Goal: Information Seeking & Learning: Learn about a topic

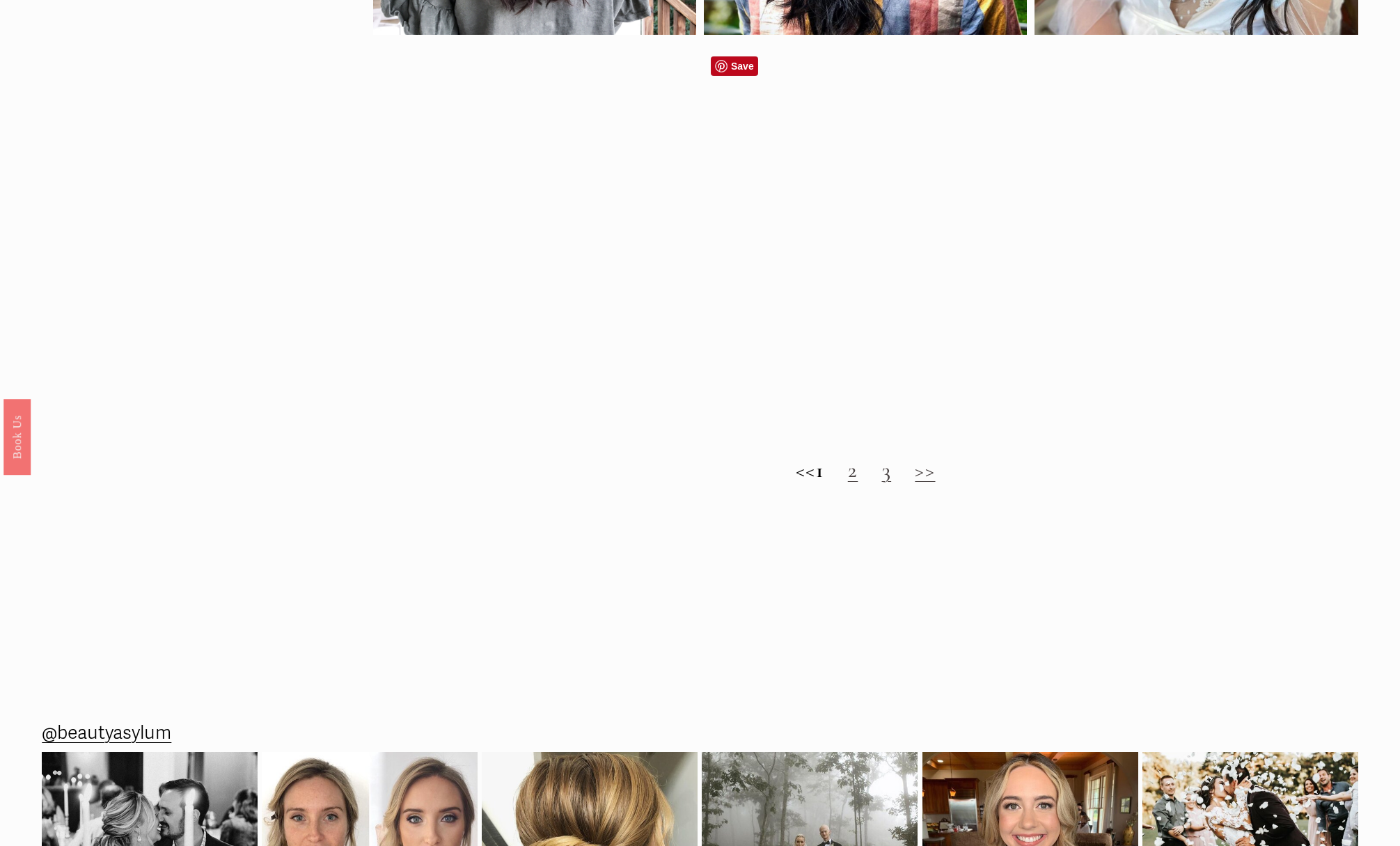
scroll to position [1464, 0]
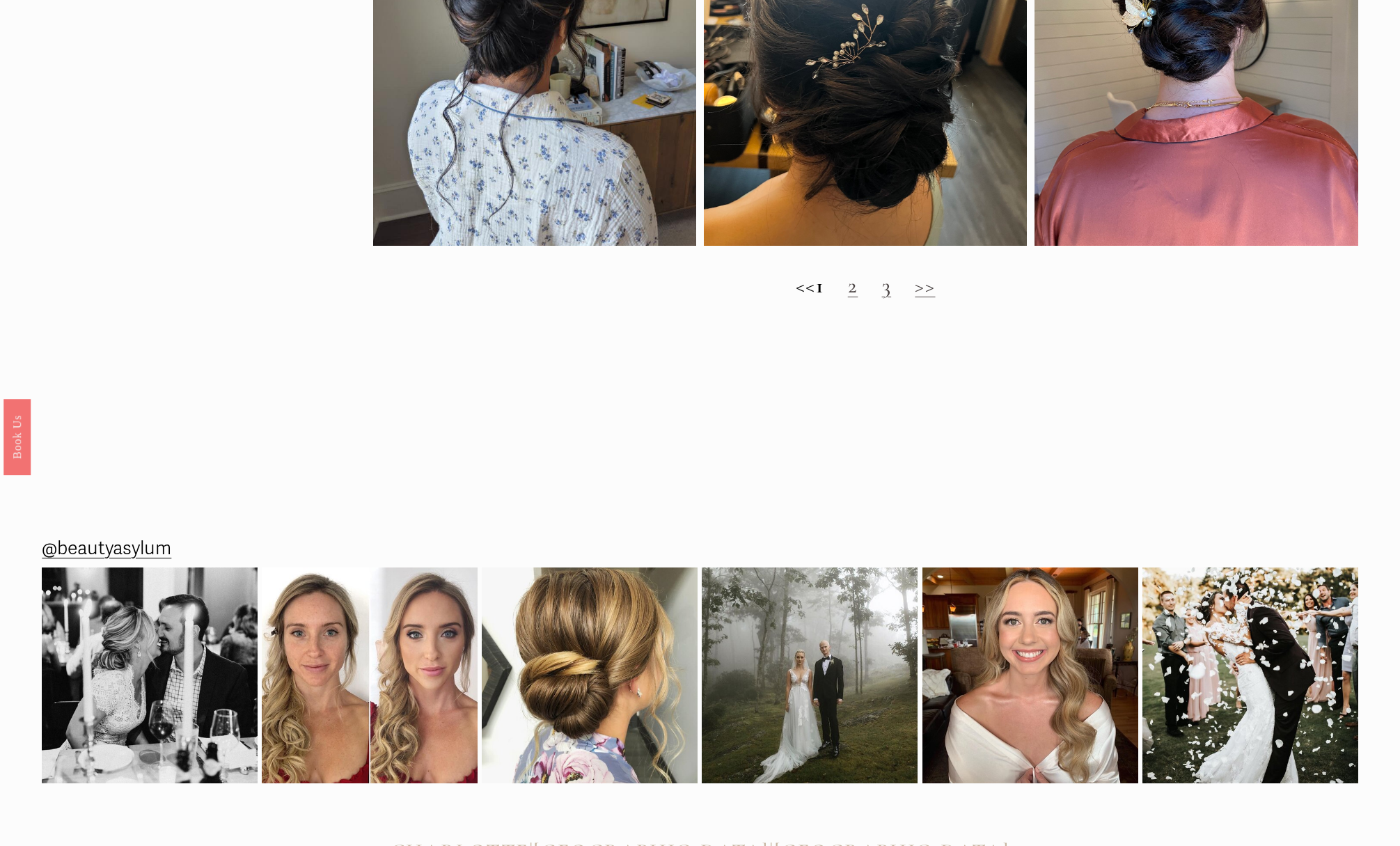
click at [858, 298] on link "2" at bounding box center [853, 286] width 10 height 27
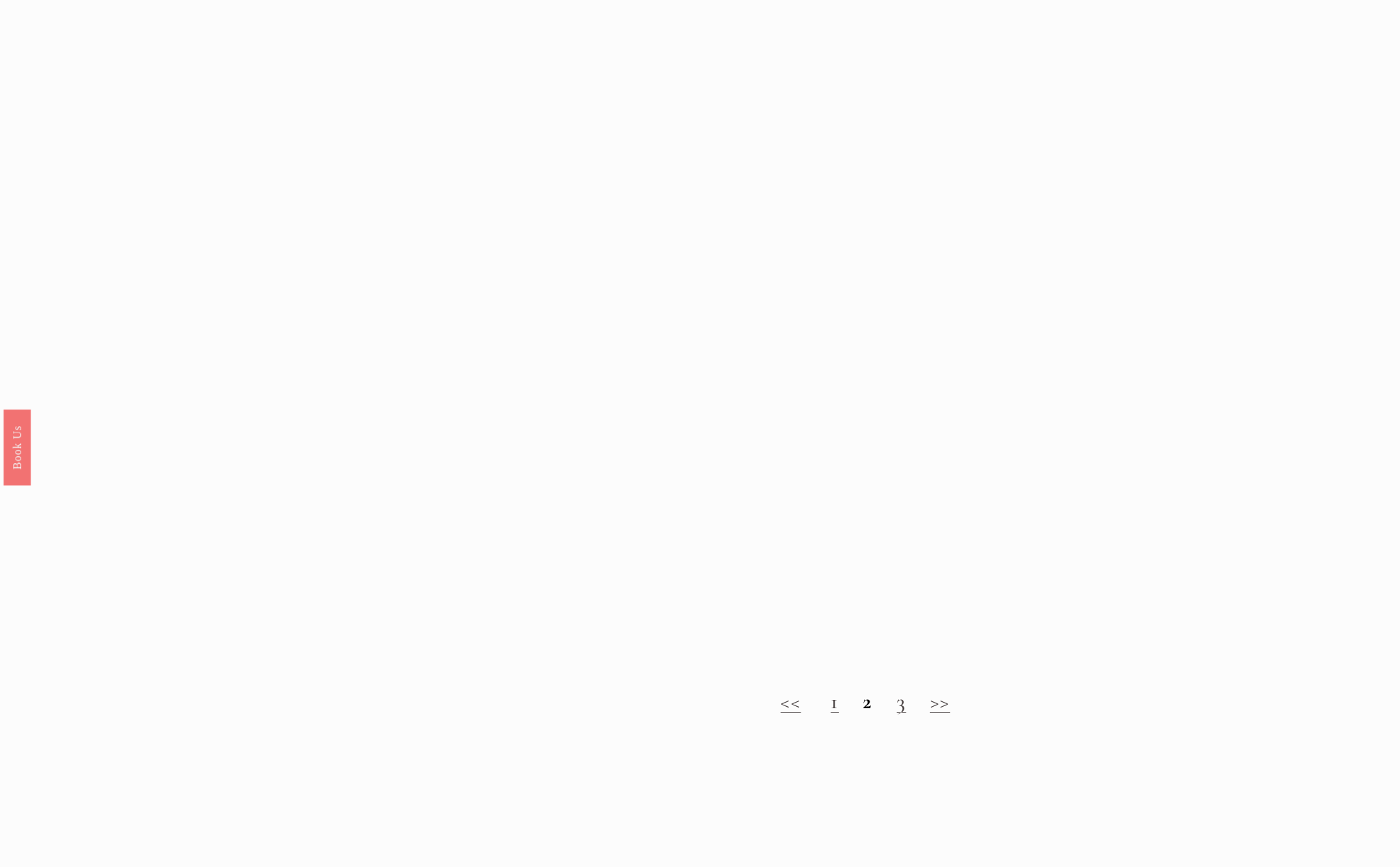
scroll to position [1561, 0]
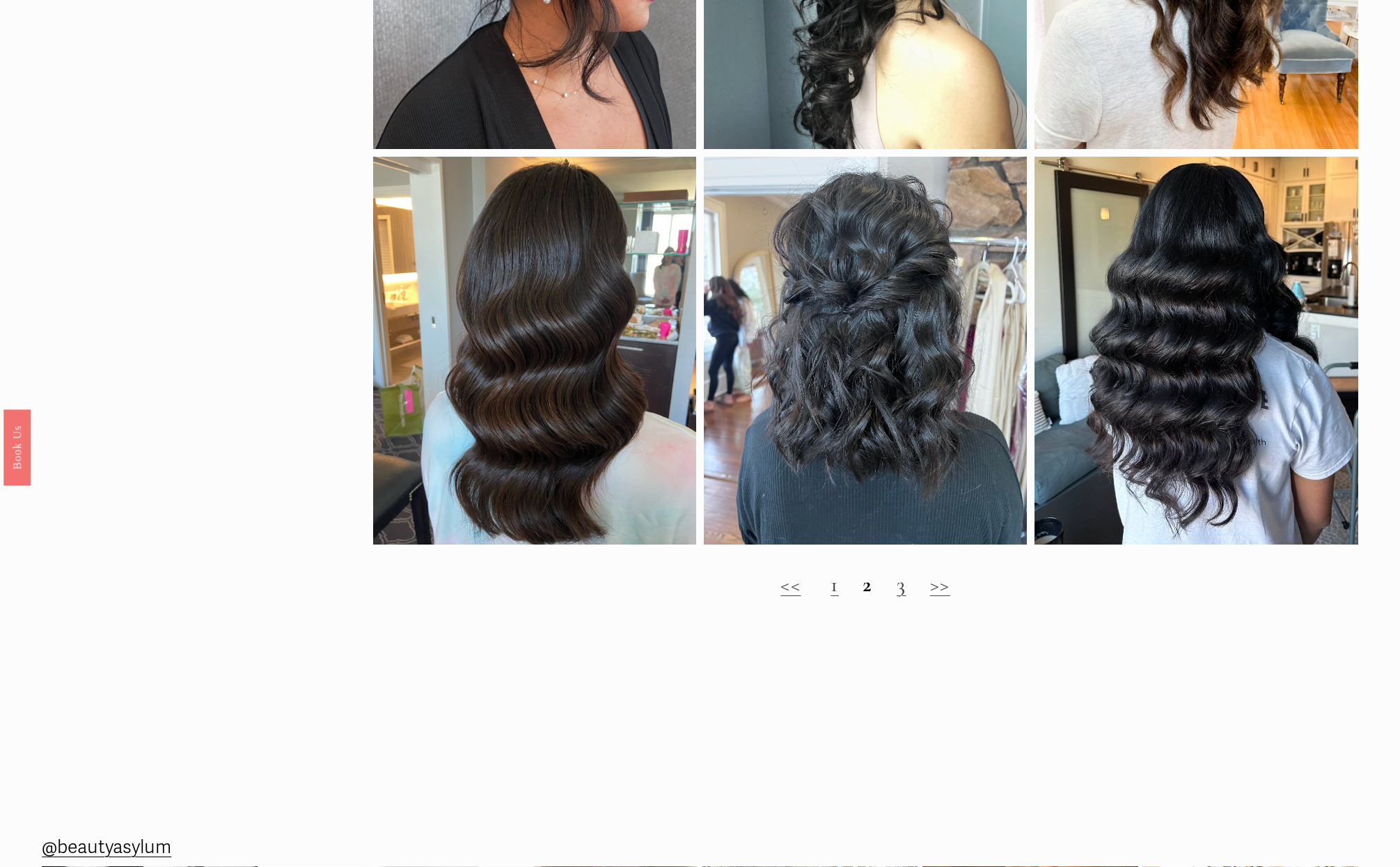
click at [907, 598] on h2 "<< 1 2 3 >>" at bounding box center [866, 584] width 985 height 26
click at [902, 594] on link "3" at bounding box center [901, 584] width 9 height 27
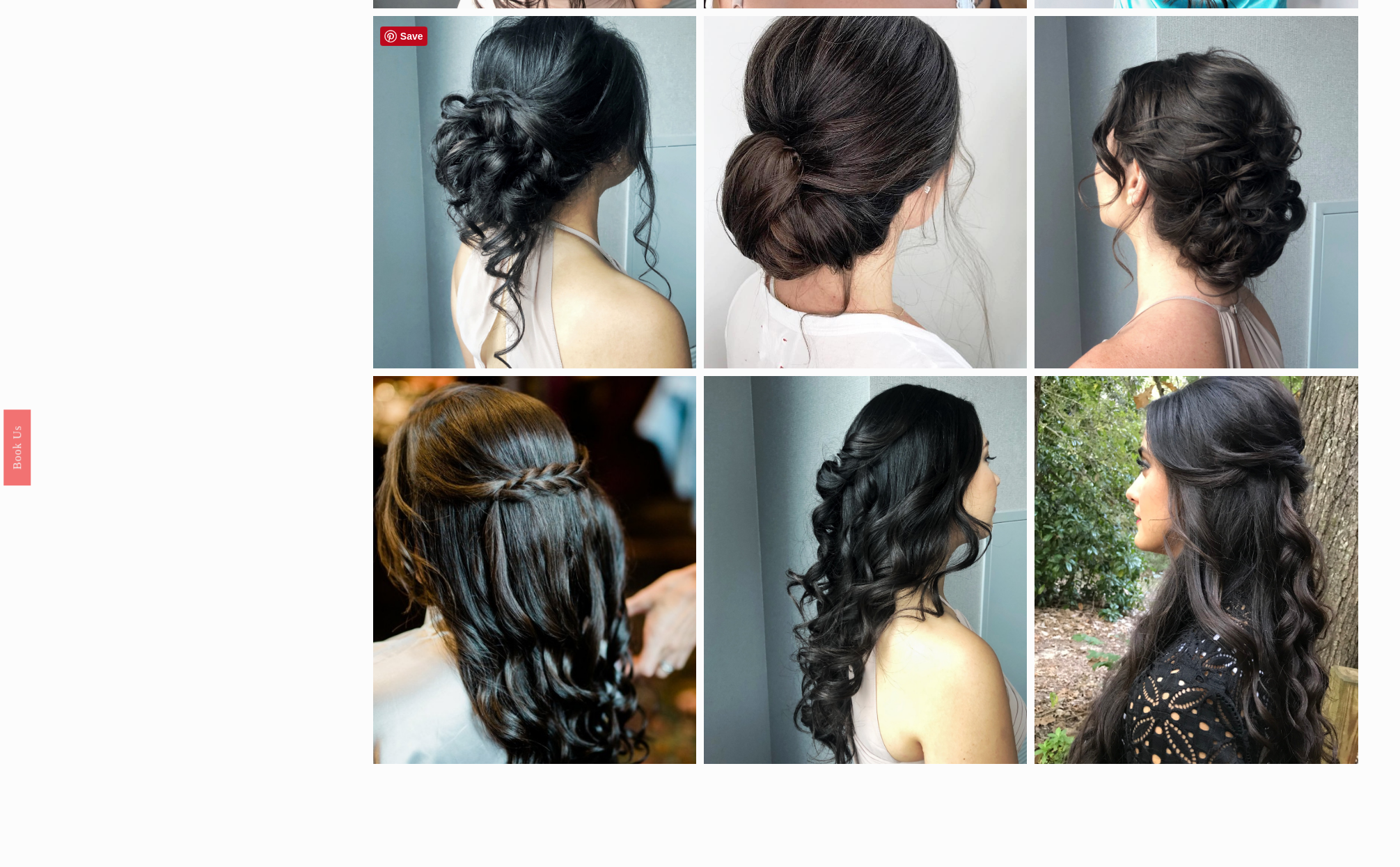
scroll to position [992, 0]
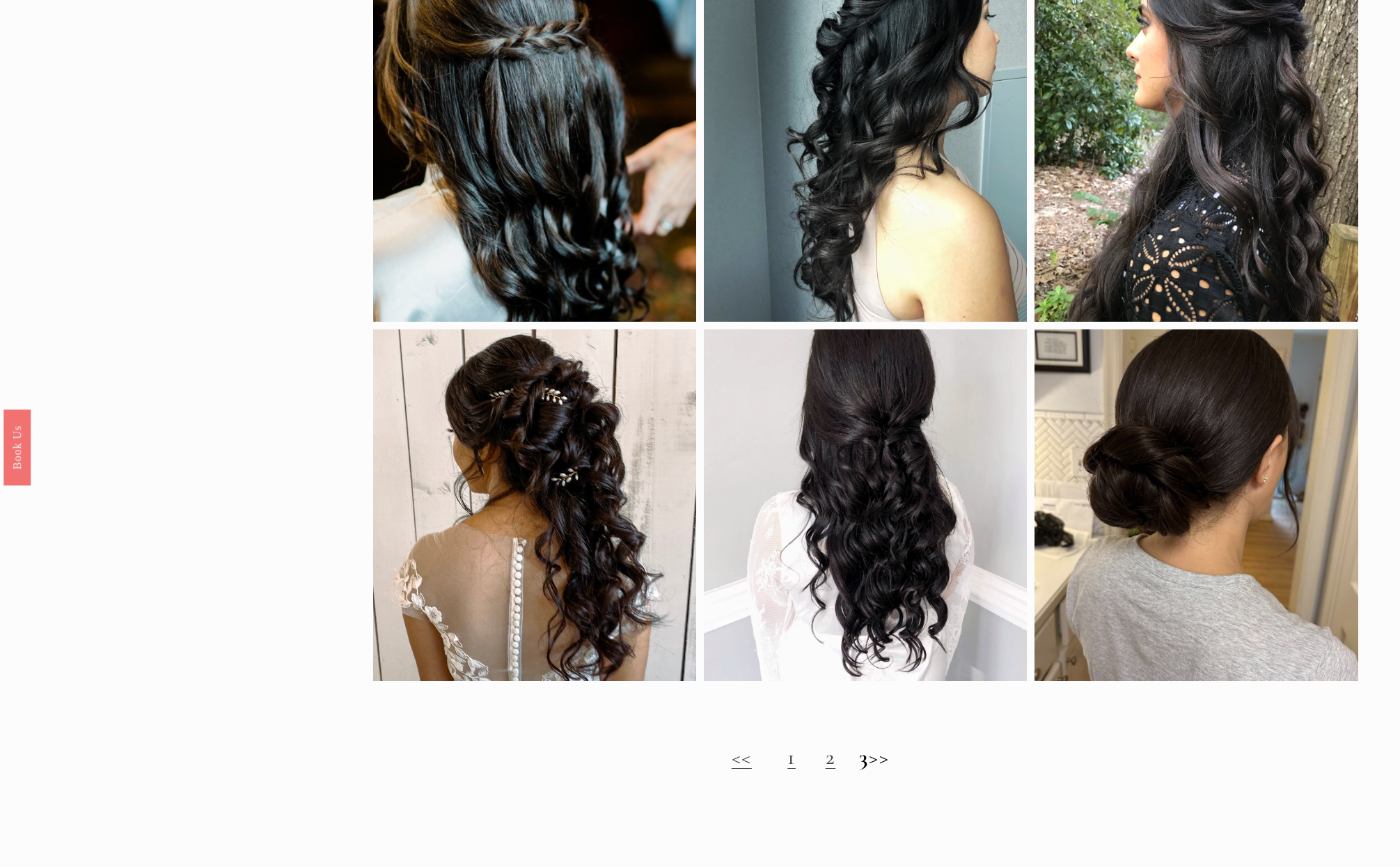
click at [788, 770] on link "1" at bounding box center [792, 757] width 9 height 27
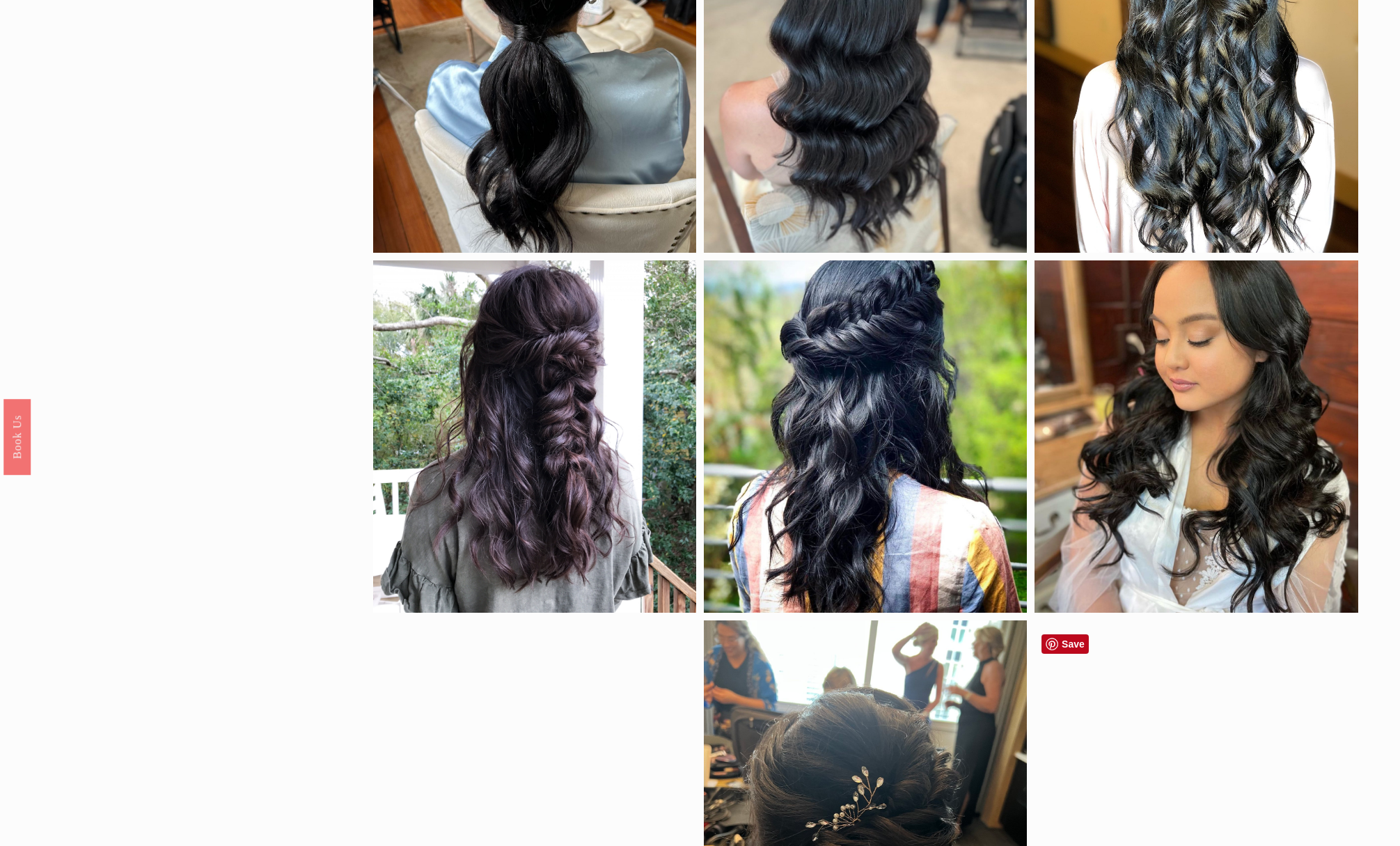
scroll to position [535, 0]
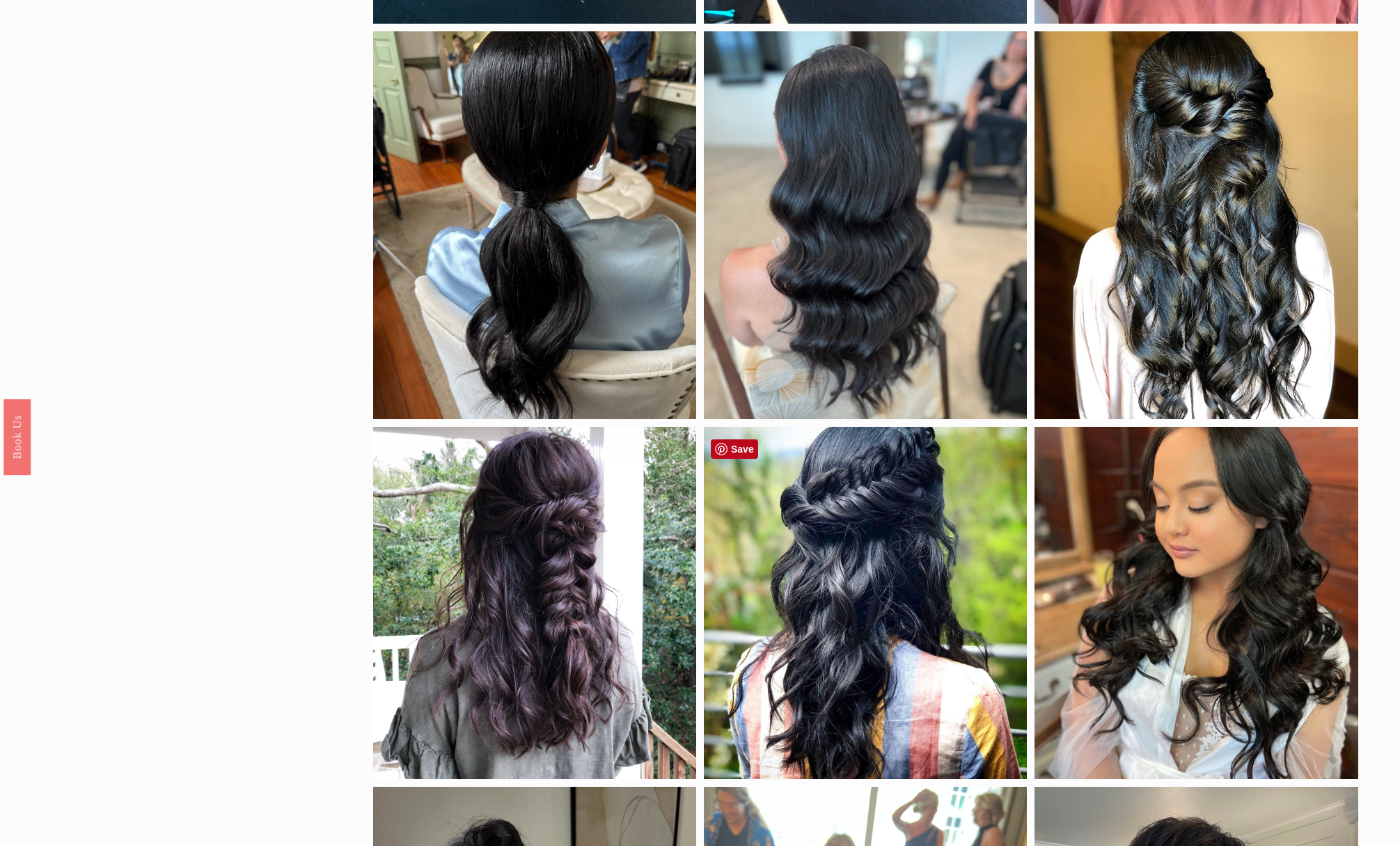
click at [889, 566] on div at bounding box center [865, 602] width 323 height 352
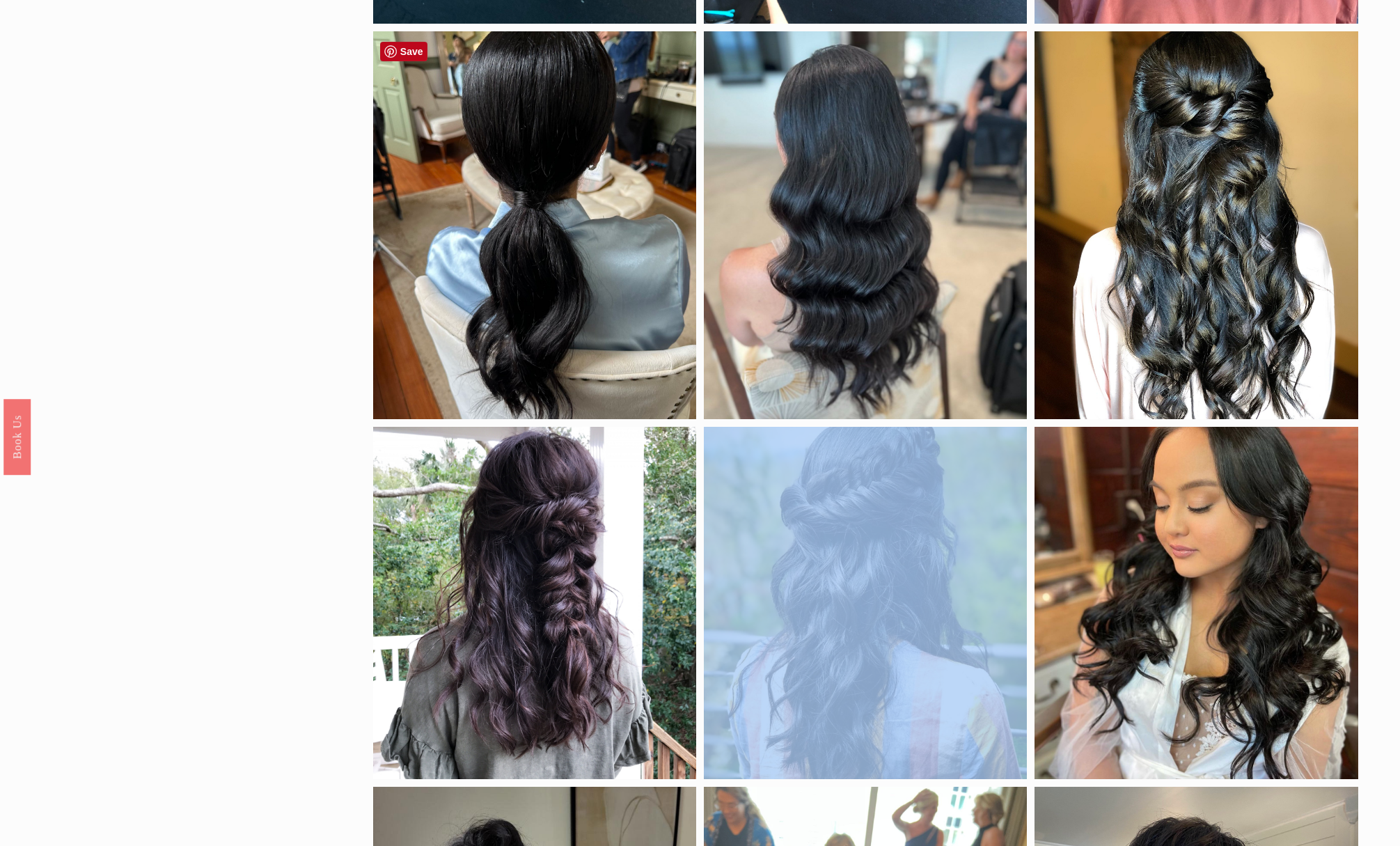
drag, startPoint x: 775, startPoint y: 496, endPoint x: 788, endPoint y: 518, distance: 25.6
click at [757, 503] on div at bounding box center [865, 602] width 323 height 352
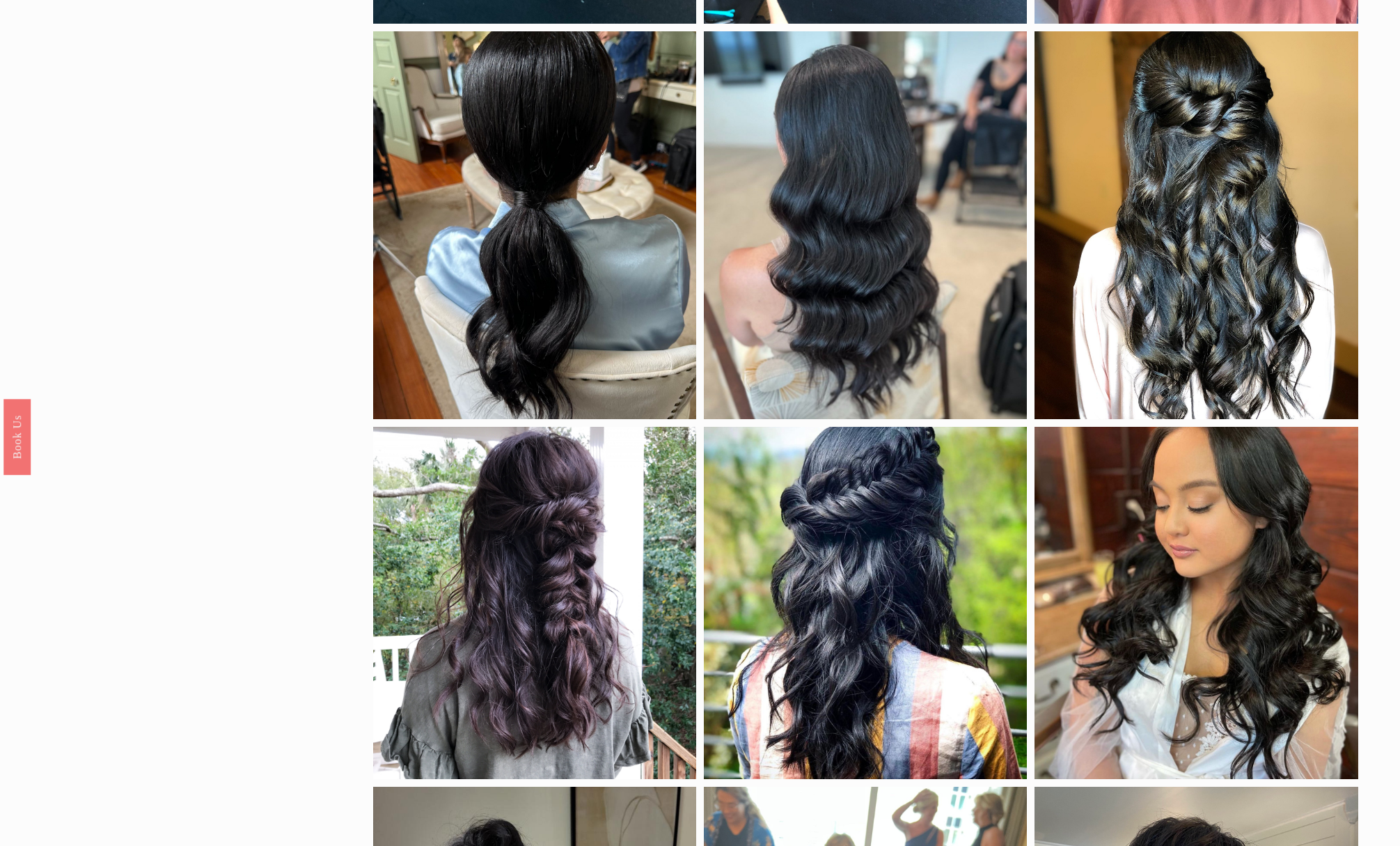
click at [103, 466] on div "by color black blonde brunette red density fine hair thick hair clip-in extensi…" at bounding box center [700, 477] width 1400 height 1683
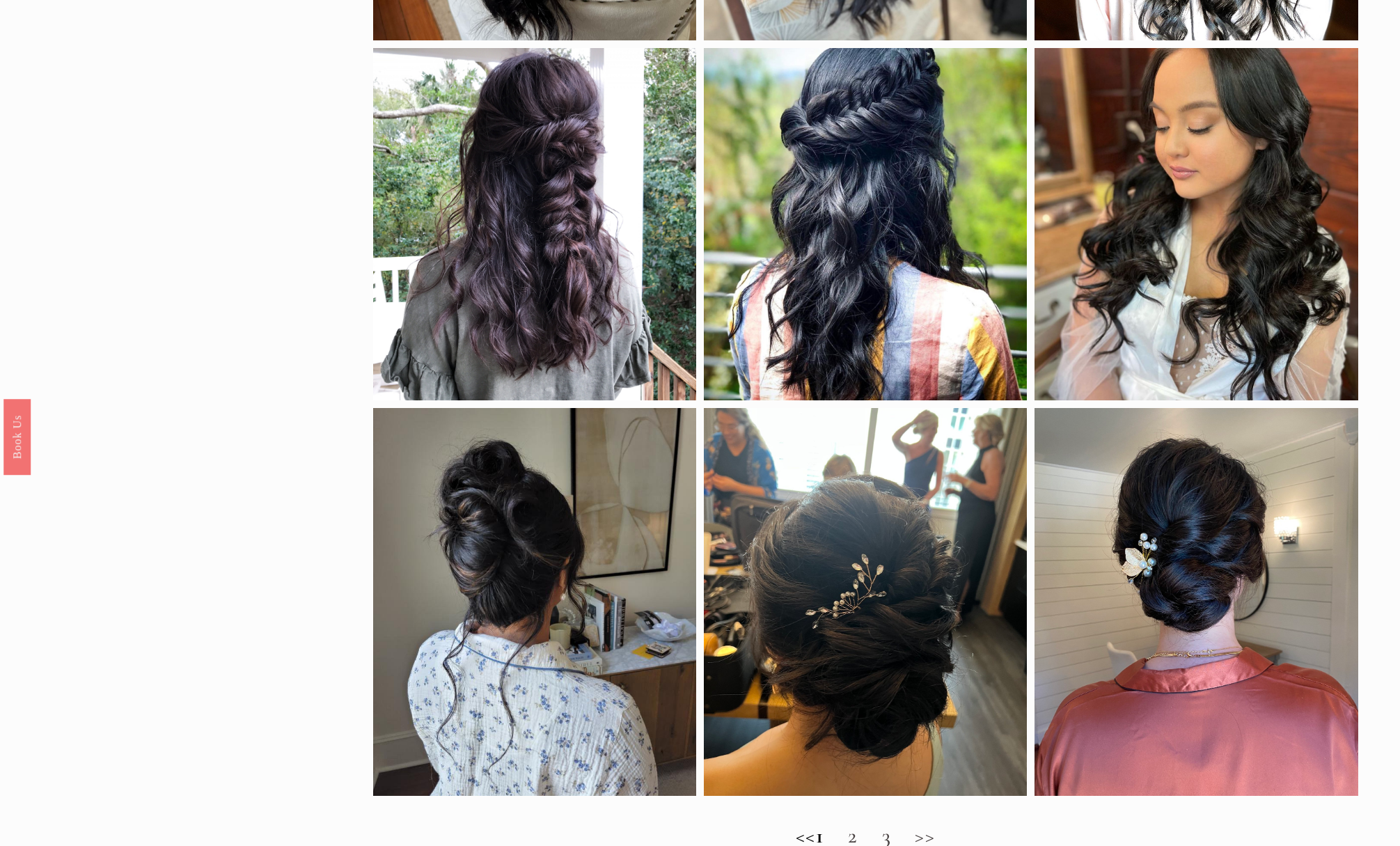
scroll to position [1076, 0]
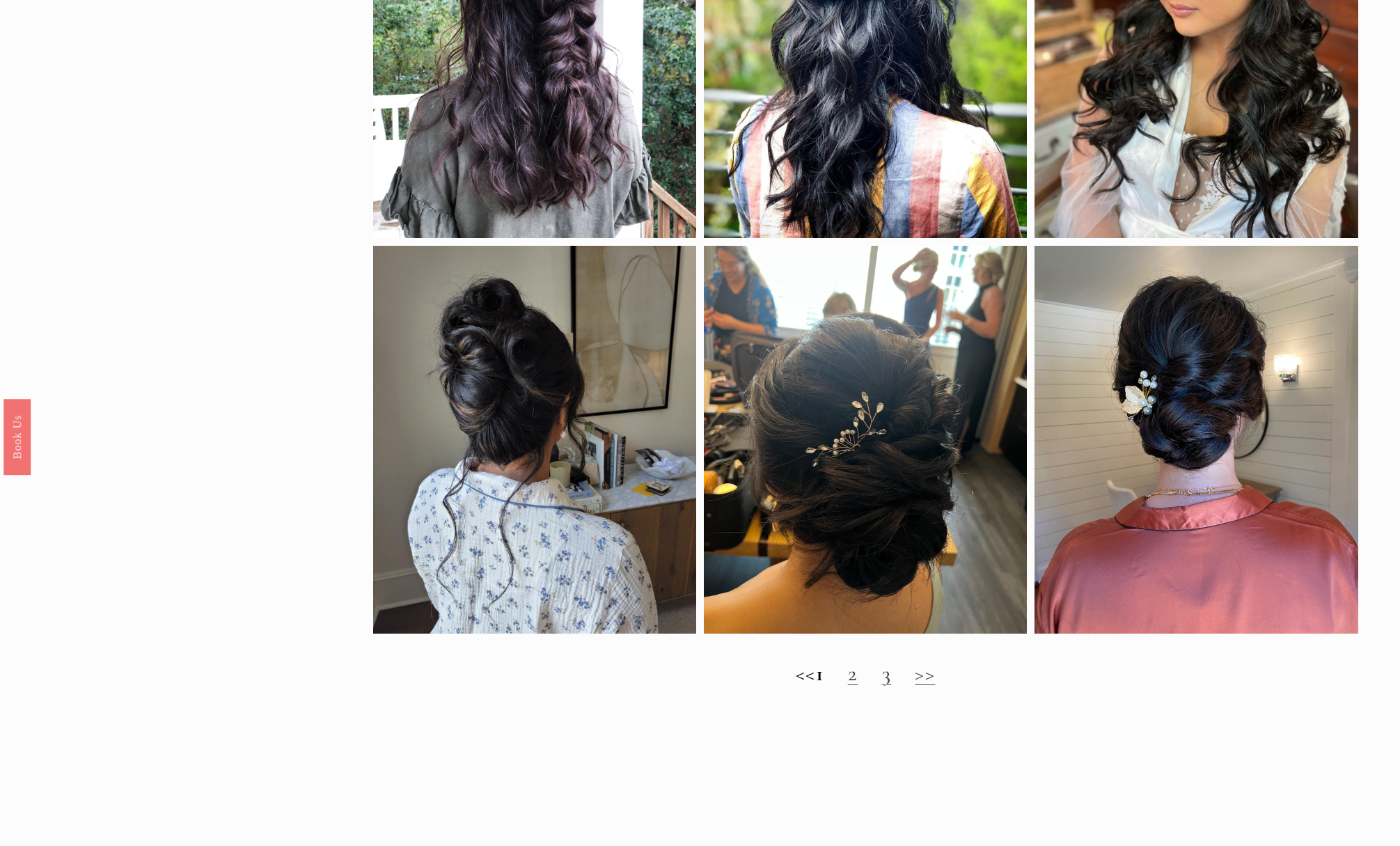
click at [858, 687] on link "2" at bounding box center [853, 674] width 10 height 27
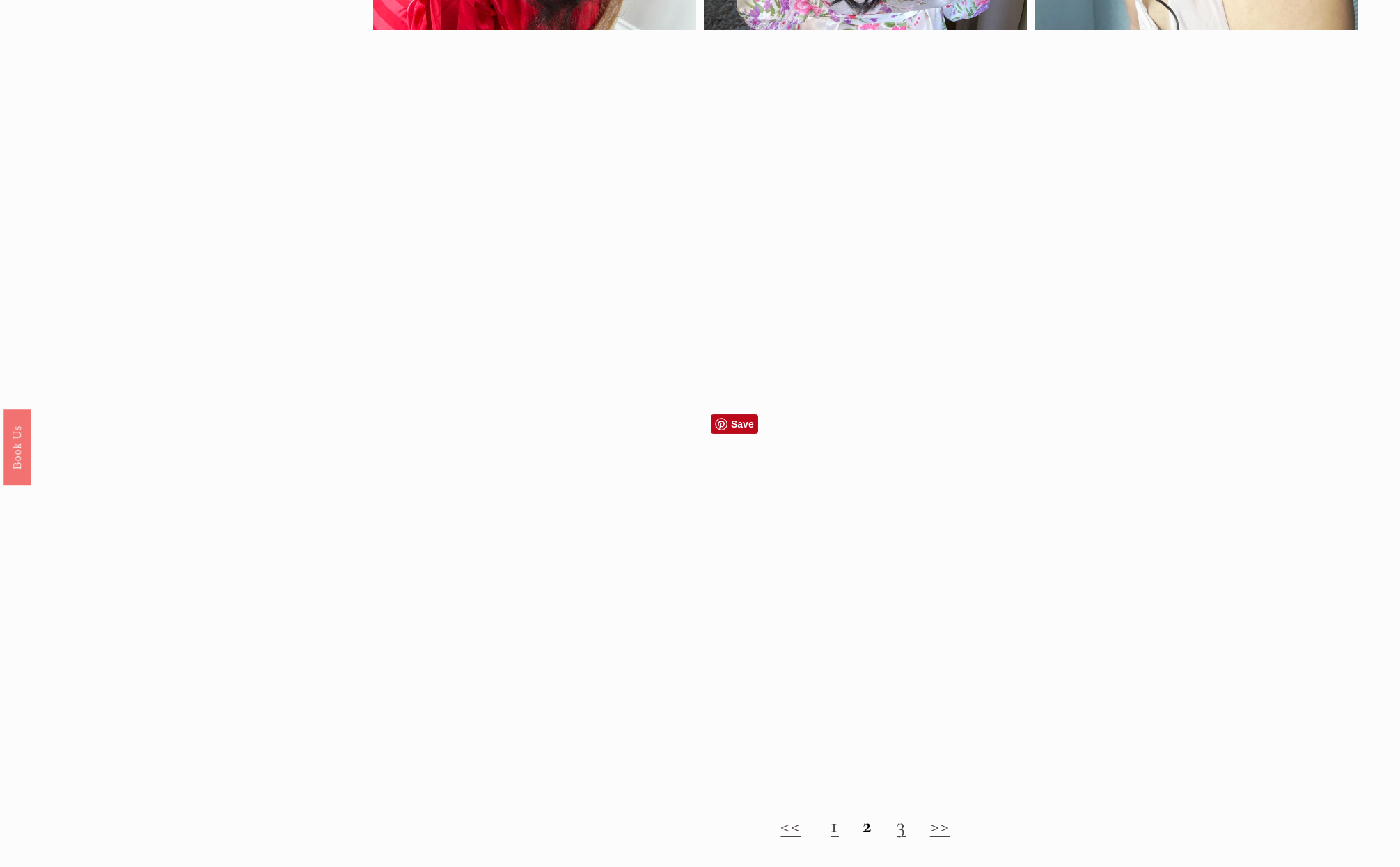
scroll to position [1443, 0]
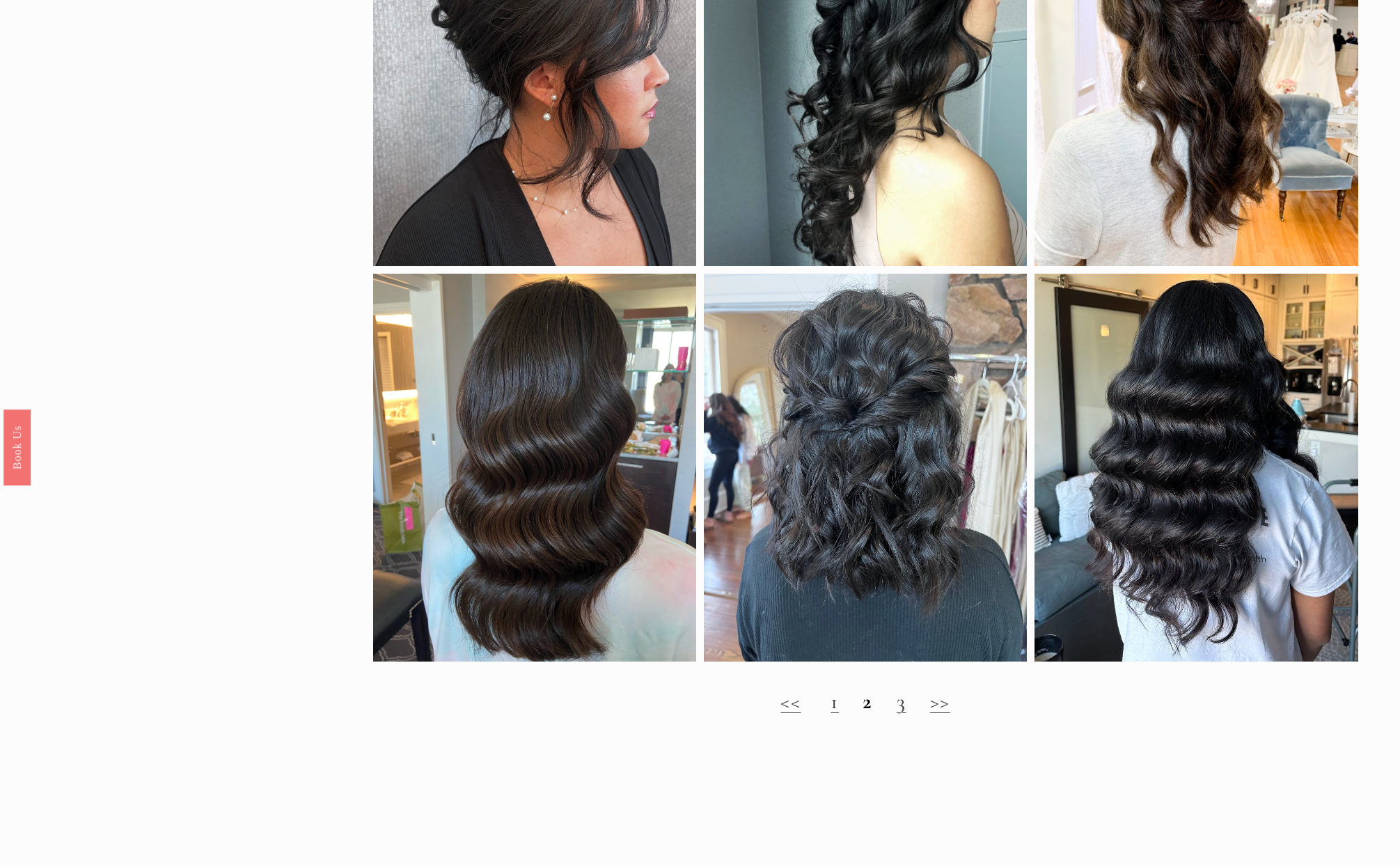
click at [902, 714] on link "3" at bounding box center [901, 701] width 9 height 27
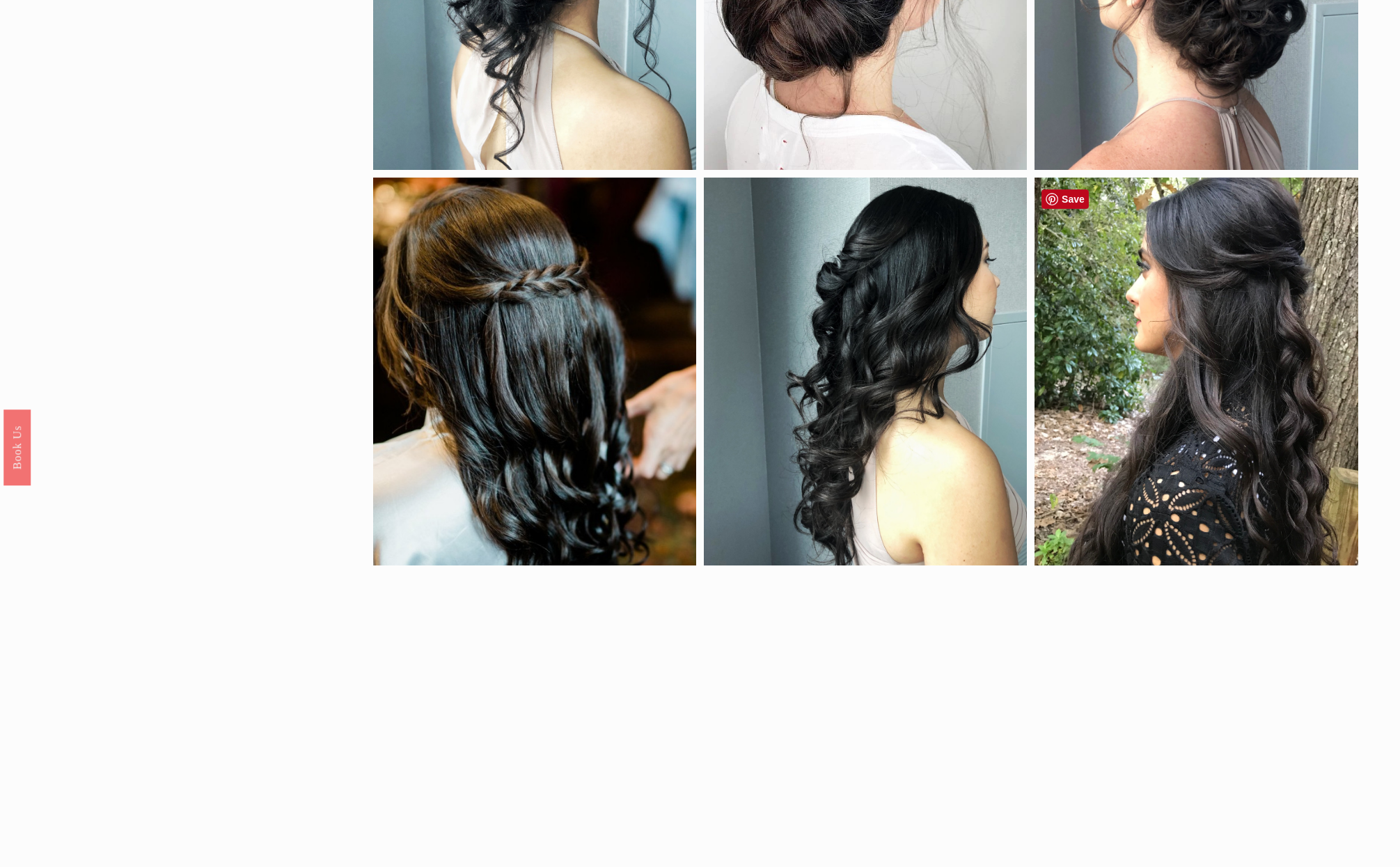
scroll to position [1595, 0]
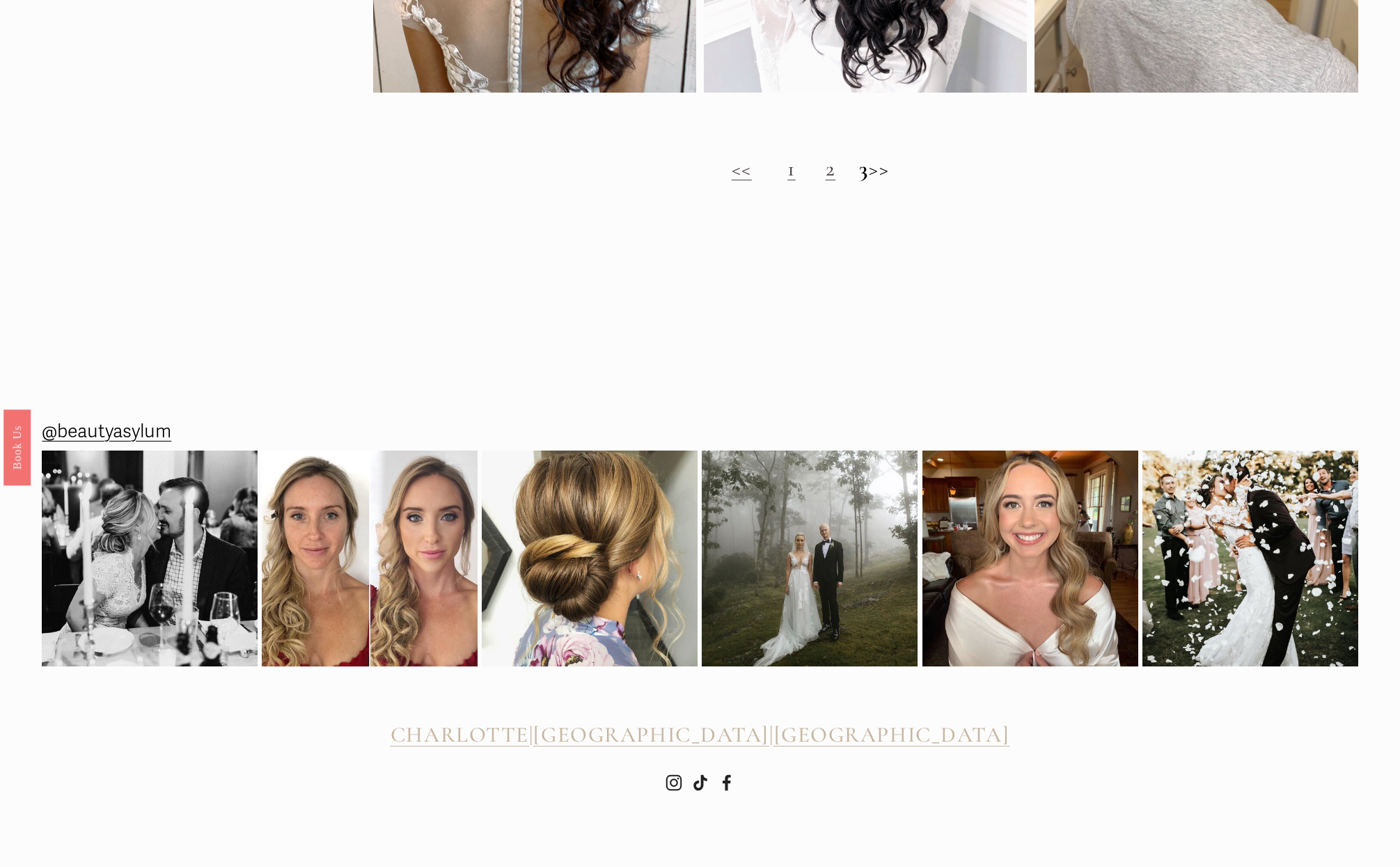
click at [788, 171] on link "1" at bounding box center [792, 168] width 9 height 27
